Goal: Task Accomplishment & Management: Complete application form

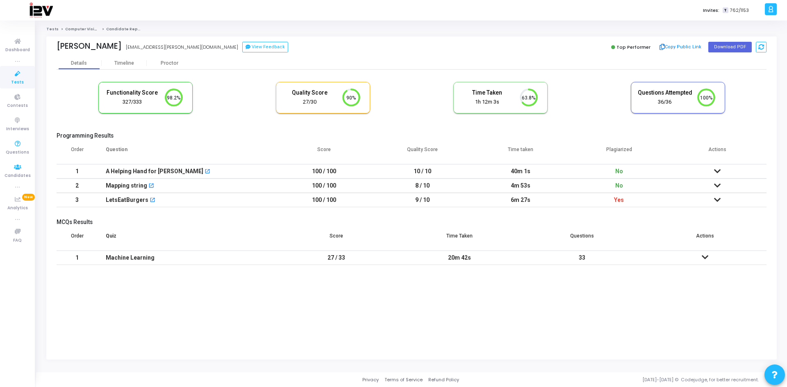
scroll to position [17, 21]
click at [19, 176] on span "Candidates" at bounding box center [18, 176] width 26 height 7
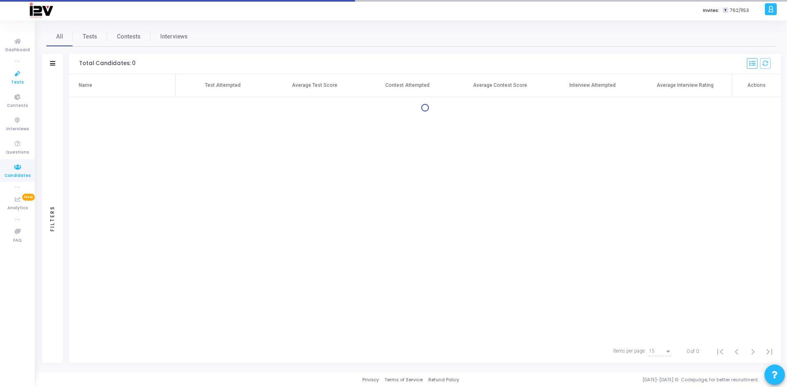
click at [13, 76] on icon at bounding box center [17, 74] width 17 height 10
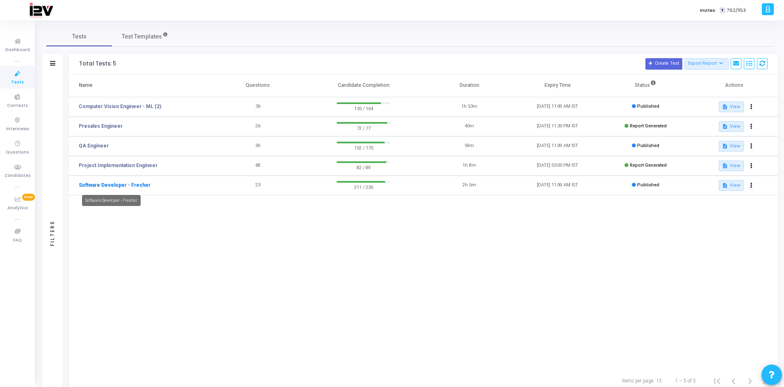
click at [112, 187] on link "Software Developer - Fresher" at bounding box center [115, 185] width 72 height 7
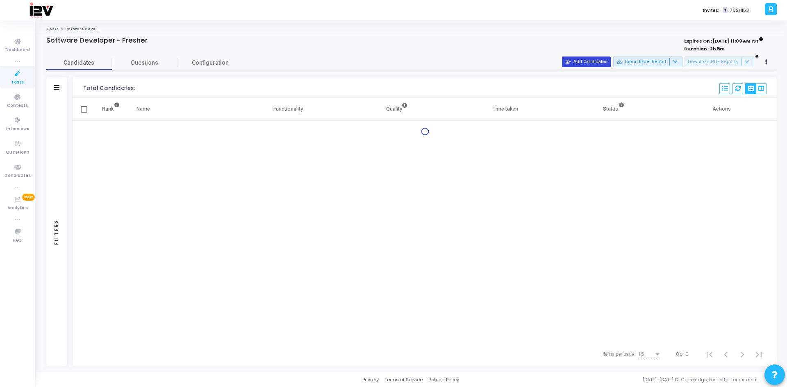
click at [585, 64] on button "person_add_alt Add Candidates" at bounding box center [586, 62] width 49 height 11
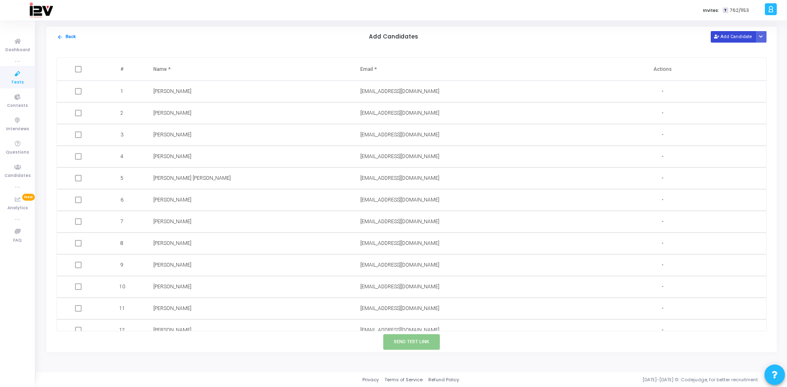
click at [727, 38] on button "Add Candidate" at bounding box center [733, 36] width 45 height 11
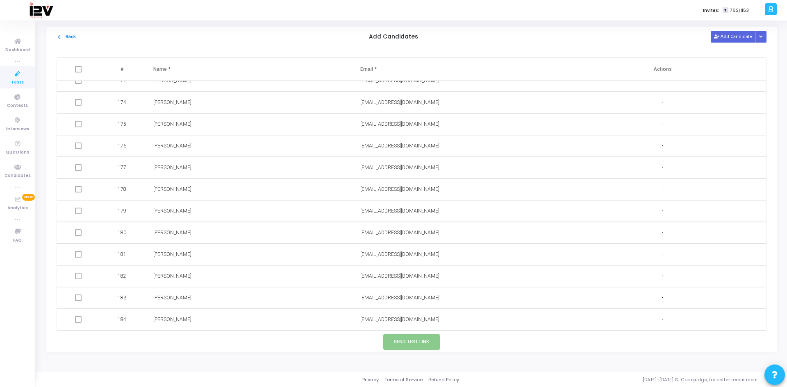
scroll to position [4878, 0]
click at [191, 324] on input "text" at bounding box center [219, 321] width 132 height 14
click at [397, 325] on input "text" at bounding box center [426, 321] width 132 height 14
paste input "[EMAIL_ADDRESS][DOMAIN_NAME]"
type input "[EMAIL_ADDRESS][DOMAIN_NAME]"
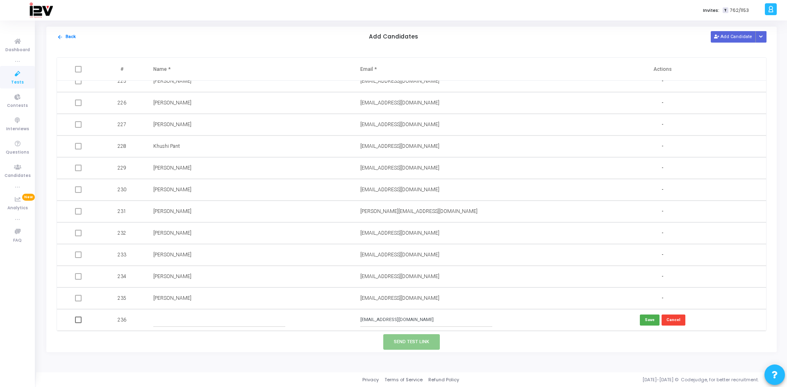
click at [215, 321] on input "text" at bounding box center [219, 321] width 132 height 14
type input "C"
type input "v"
type input "[PERSON_NAME]"
click at [650, 319] on button "Save" at bounding box center [650, 320] width 20 height 11
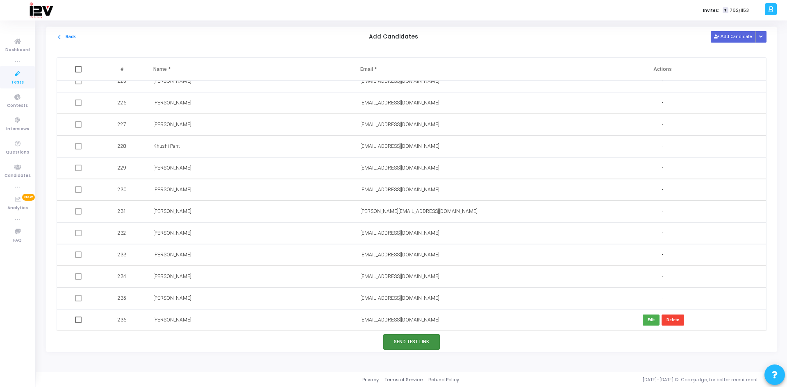
click at [419, 343] on button "Send Test Link" at bounding box center [411, 342] width 57 height 15
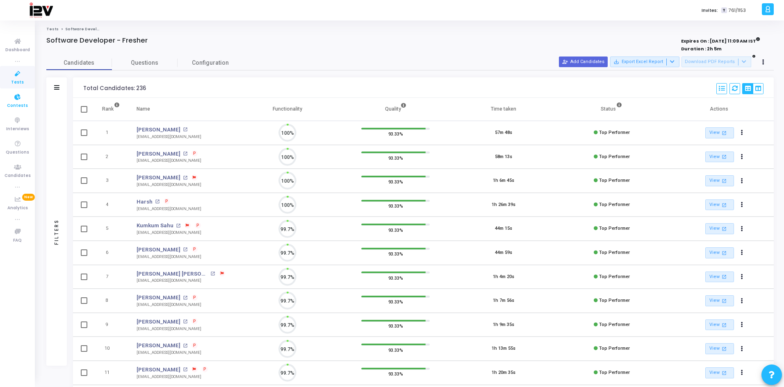
scroll to position [0, 0]
